Goal: Task Accomplishment & Management: Use online tool/utility

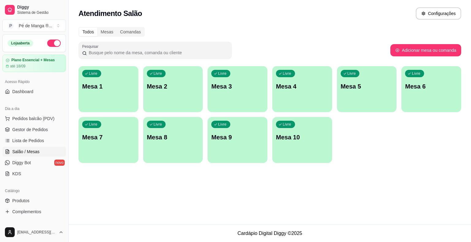
scroll to position [61, 0]
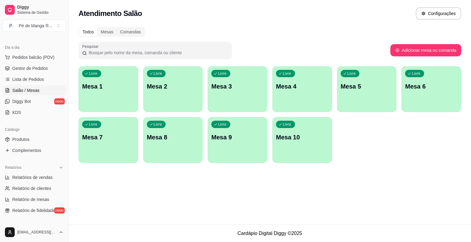
click at [106, 94] on div "Livre Mesa 1" at bounding box center [109, 85] width 60 height 39
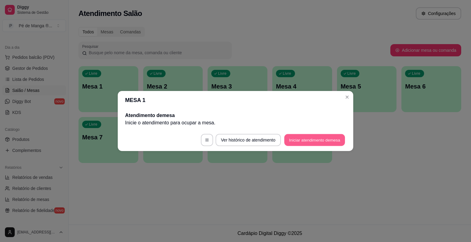
click at [313, 139] on button "Iniciar atendimento de mesa" at bounding box center [314, 140] width 61 height 12
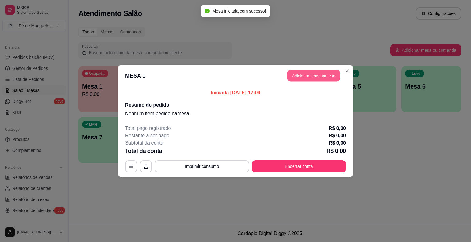
click at [322, 74] on button "Adicionar itens na mesa" at bounding box center [314, 76] width 53 height 12
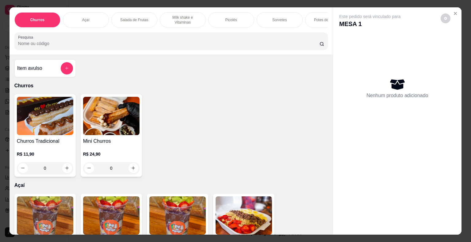
click at [238, 20] on div "Picolés" at bounding box center [231, 19] width 46 height 15
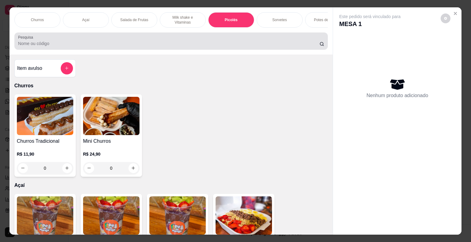
scroll to position [15, 0]
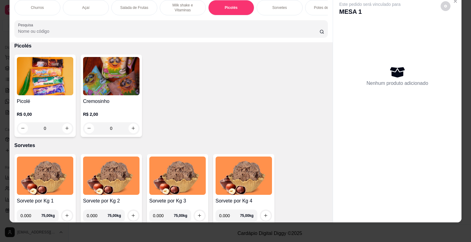
click at [69, 129] on div "0" at bounding box center [45, 128] width 56 height 12
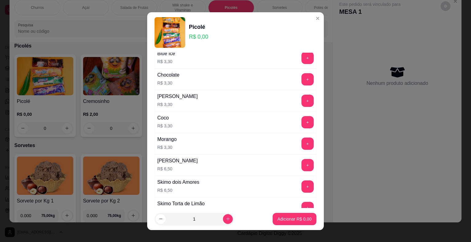
scroll to position [338, 0]
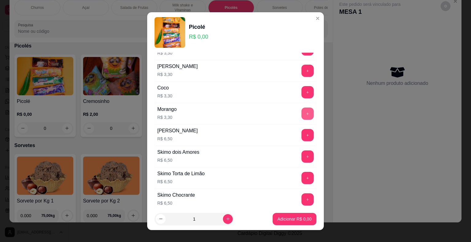
click at [301, 115] on div "+" at bounding box center [307, 114] width 17 height 12
click at [302, 112] on button "+" at bounding box center [308, 114] width 12 height 12
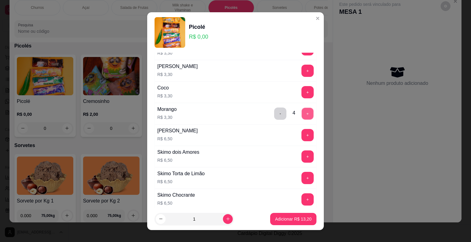
click at [302, 112] on button "+" at bounding box center [308, 114] width 12 height 12
click at [304, 220] on p "Adicionar R$ 19,80" at bounding box center [293, 219] width 37 height 6
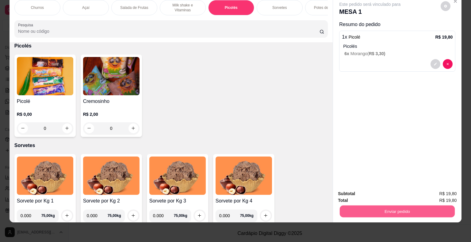
click at [430, 208] on button "Enviar pedido" at bounding box center [397, 212] width 115 height 12
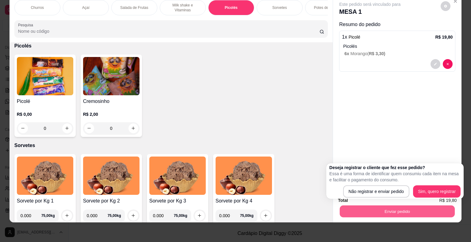
click at [369, 196] on body "Diggy Sistema de Gestão P Pé de Manga ® ... Loja aberta Plano Essencial + Mesas…" at bounding box center [235, 121] width 471 height 242
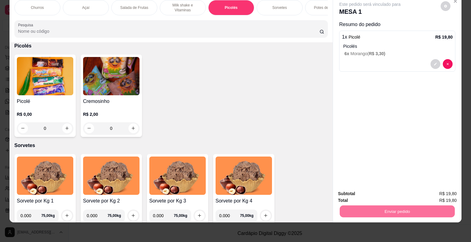
click at [368, 194] on button "Não registrar e enviar pedido" at bounding box center [377, 192] width 64 height 12
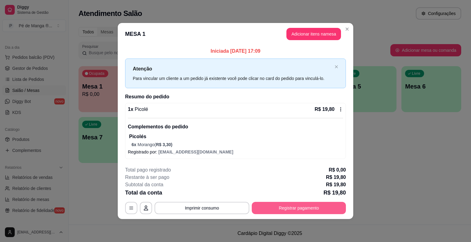
click at [300, 213] on button "Registrar pagamento" at bounding box center [299, 208] width 94 height 12
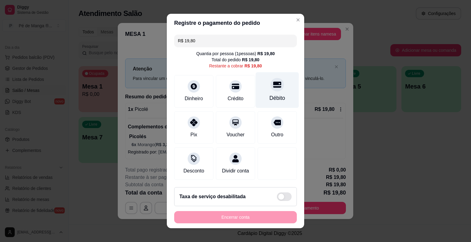
click at [262, 88] on div "Débito" at bounding box center [277, 90] width 43 height 36
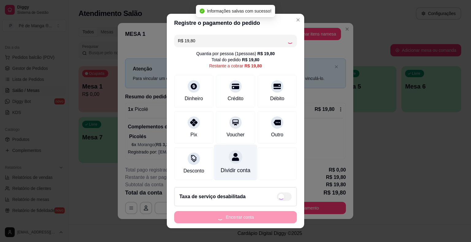
type input "R$ 0,00"
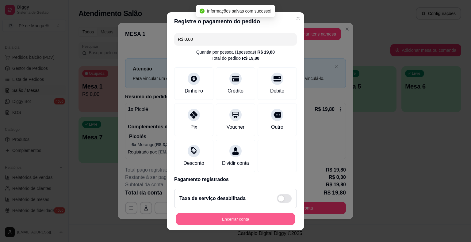
click at [243, 220] on button "Encerrar conta" at bounding box center [235, 219] width 119 height 12
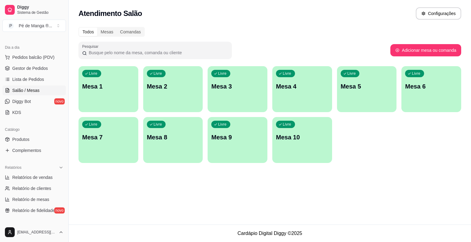
click at [341, 93] on div "Livre Mesa 5" at bounding box center [367, 85] width 60 height 39
click at [349, 192] on div "Atendimento Salão Configurações Todos Mesas Comandas Pesquisar Adicionar mesa o…" at bounding box center [270, 112] width 403 height 225
